Goal: Navigation & Orientation: Find specific page/section

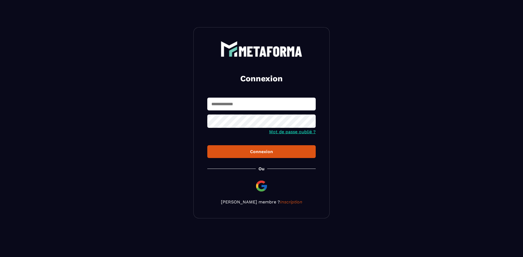
type input "**********"
click at [242, 149] on button "Connexion" at bounding box center [261, 151] width 108 height 13
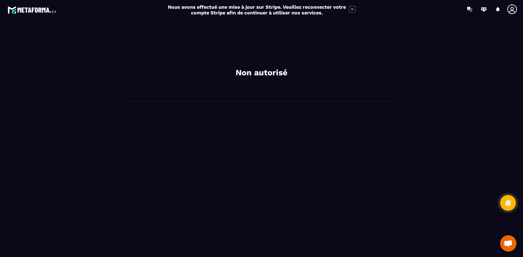
click at [352, 10] on icon at bounding box center [352, 9] width 7 height 7
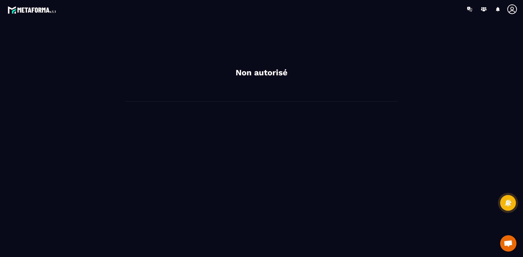
click at [510, 10] on icon at bounding box center [512, 9] width 11 height 11
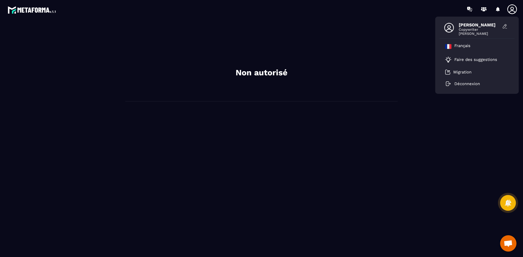
click at [467, 25] on span "[PERSON_NAME]" at bounding box center [479, 24] width 41 height 5
click at [466, 33] on span "[PERSON_NAME]" at bounding box center [479, 34] width 41 height 4
click at [459, 70] on p "Migration" at bounding box center [462, 72] width 18 height 5
click at [484, 10] on icon at bounding box center [483, 10] width 3 height 2
